Goal: Find contact information: Find contact information

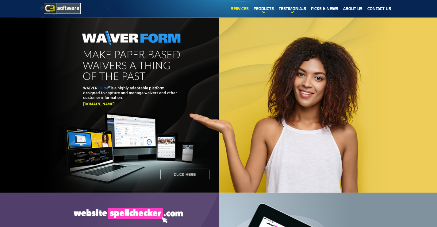
click at [236, 8] on link "Services" at bounding box center [239, 9] width 23 height 14
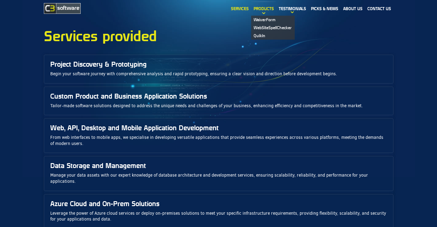
click at [258, 6] on link "Products" at bounding box center [263, 9] width 25 height 14
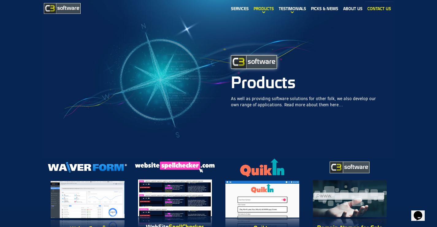
click at [375, 7] on link "Contact Us" at bounding box center [379, 9] width 29 height 14
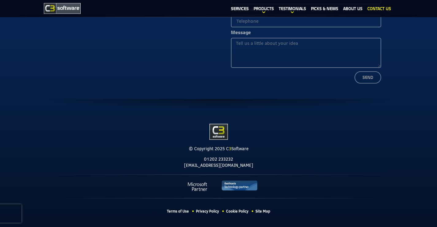
scroll to position [119, 0]
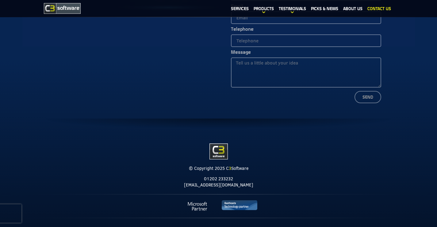
scroll to position [119, 0]
